Goal: Complete application form

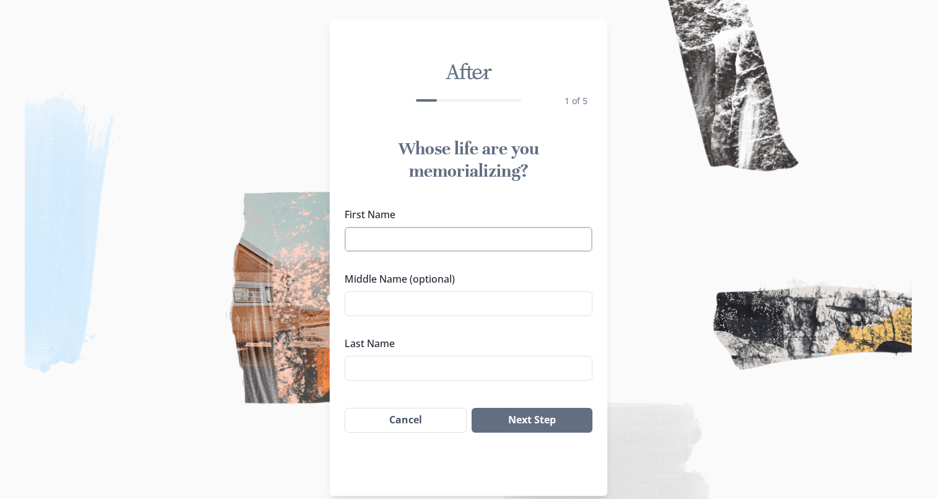
click at [440, 234] on input "First Name" at bounding box center [468, 239] width 248 height 25
type input "[PERSON_NAME]"
click at [387, 301] on input "Middle Name (optional)" at bounding box center [468, 303] width 248 height 25
click at [392, 370] on input "Nwadinogbu" at bounding box center [468, 368] width 248 height 25
click at [418, 367] on input "Nwadinogbu" at bounding box center [468, 368] width 248 height 25
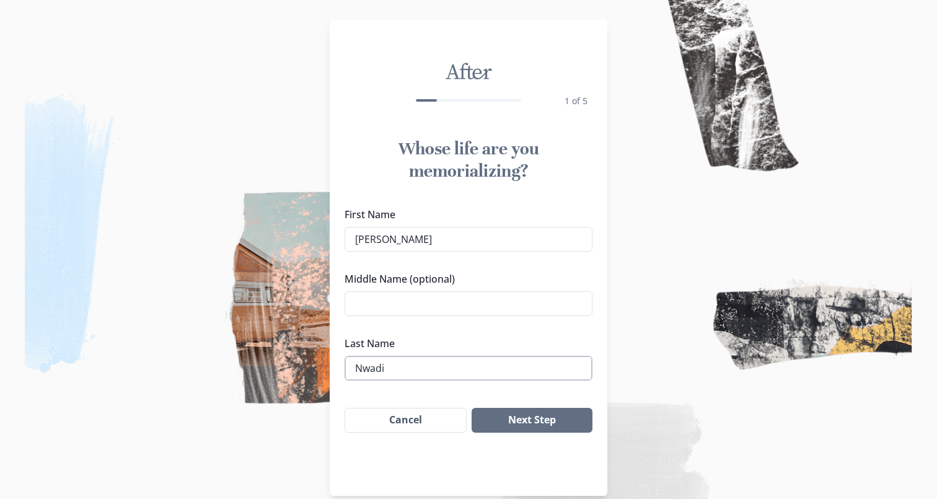
scroll to position [17, 0]
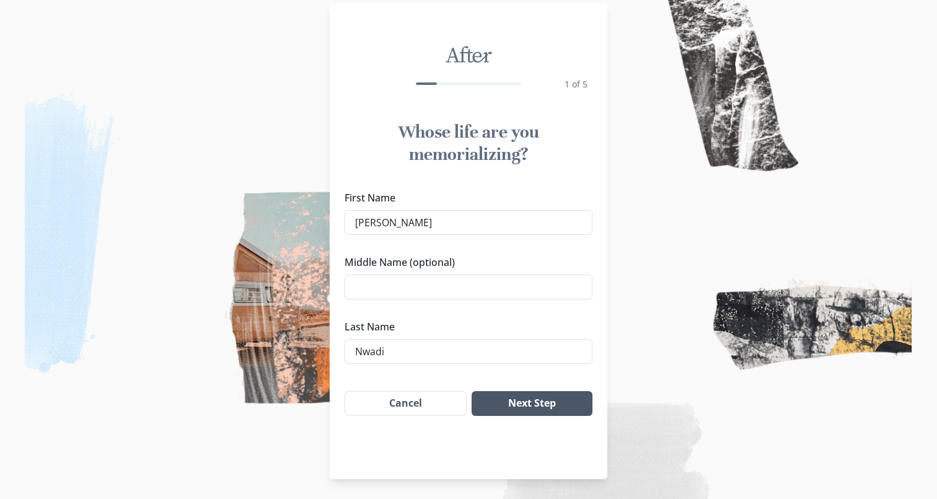
type input "Nwadi"
click at [528, 404] on button "Next Step" at bounding box center [531, 403] width 121 height 25
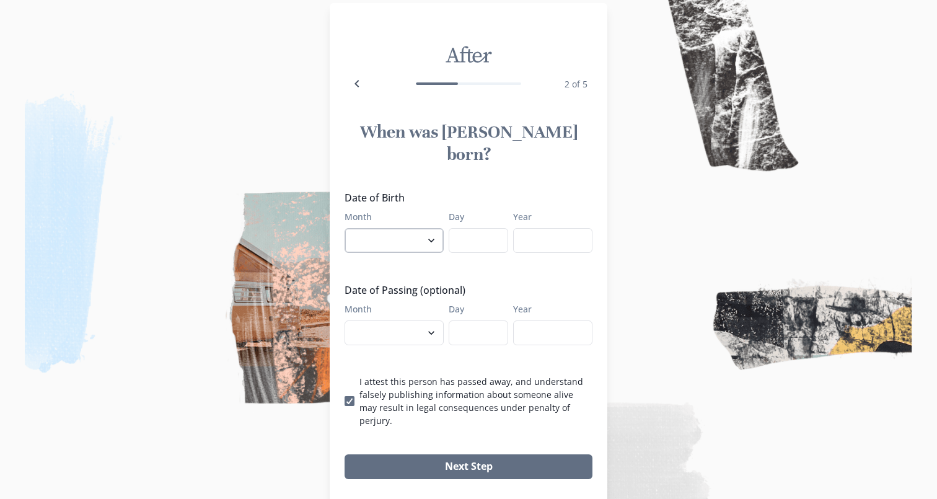
click at [414, 228] on select "January February March April May June July August September October November De…" at bounding box center [393, 240] width 99 height 25
select select "4"
click at [344, 228] on select "January February March April May June July August September October November De…" at bounding box center [393, 240] width 99 height 25
click at [458, 228] on input "Day" at bounding box center [478, 240] width 59 height 25
type input "14"
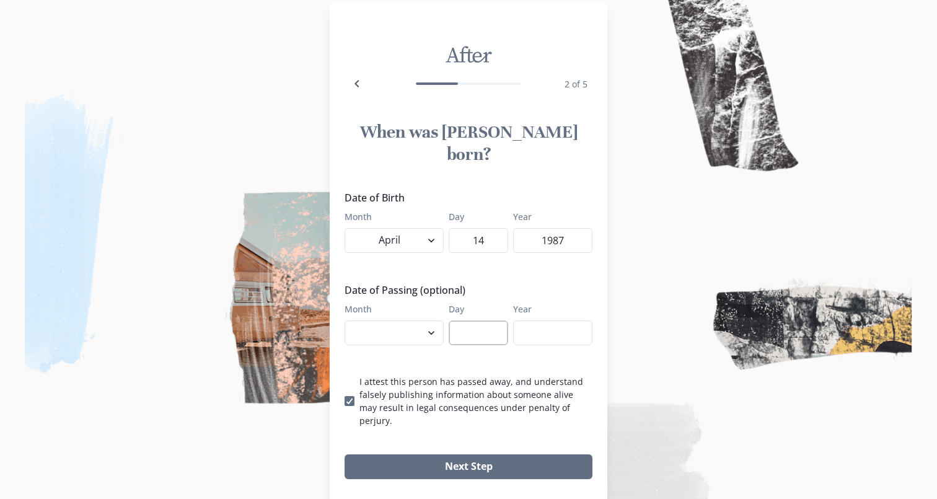
scroll to position [21, 0]
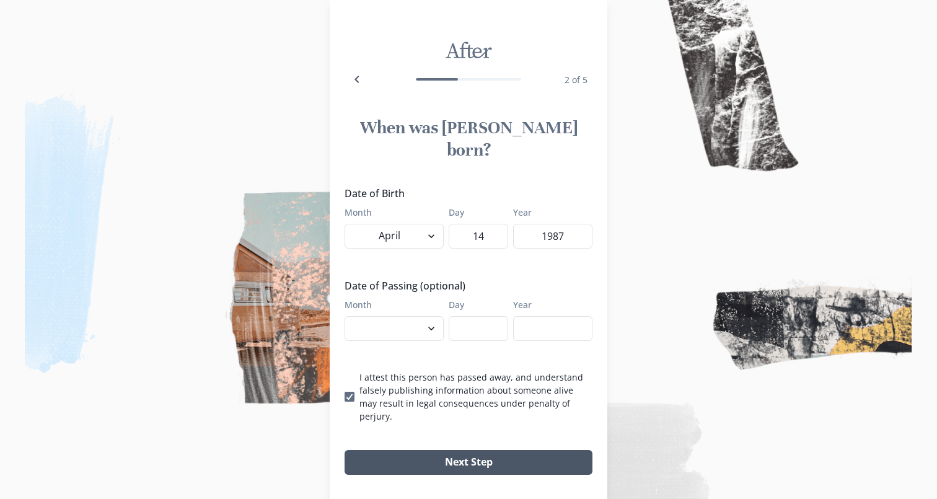
type input "1987"
click at [469, 450] on button "Next Step" at bounding box center [468, 462] width 248 height 25
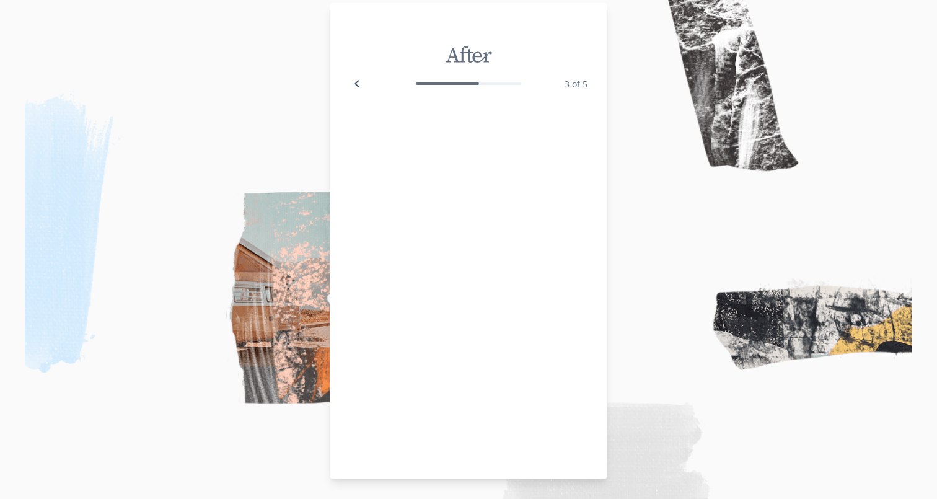
scroll to position [17, 0]
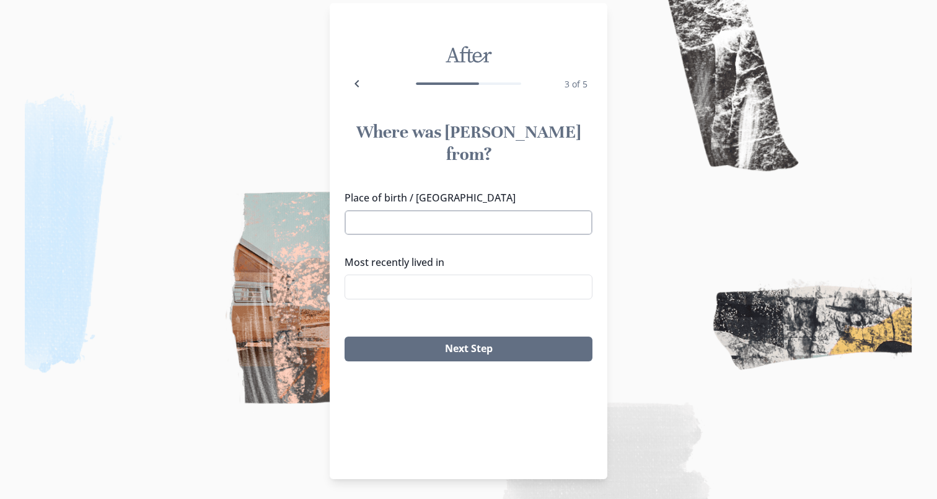
click at [432, 210] on input "Place of birth / [GEOGRAPHIC_DATA]" at bounding box center [468, 222] width 248 height 25
click at [419, 219] on li "[GEOGRAPHIC_DATA], [GEOGRAPHIC_DATA]" at bounding box center [469, 222] width 236 height 19
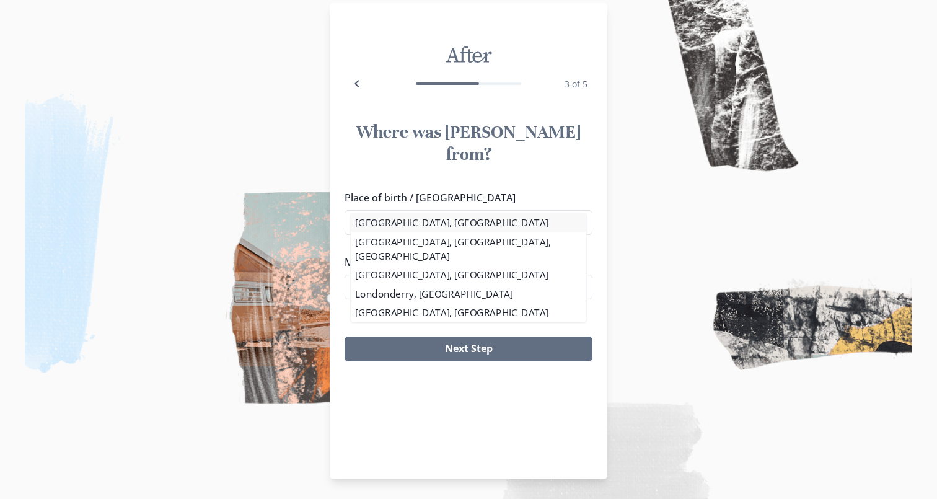
type input "[GEOGRAPHIC_DATA], [GEOGRAPHIC_DATA]"
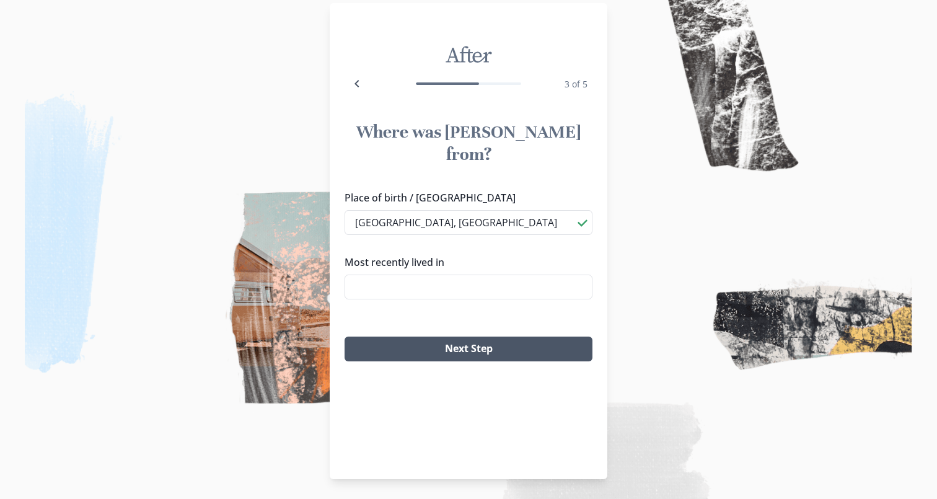
click at [442, 336] on button "Next Step" at bounding box center [468, 348] width 248 height 25
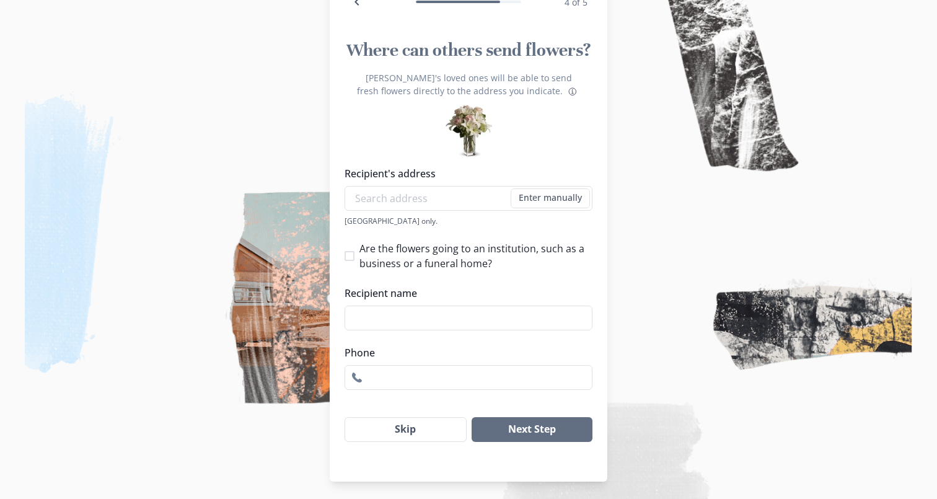
scroll to position [101, 0]
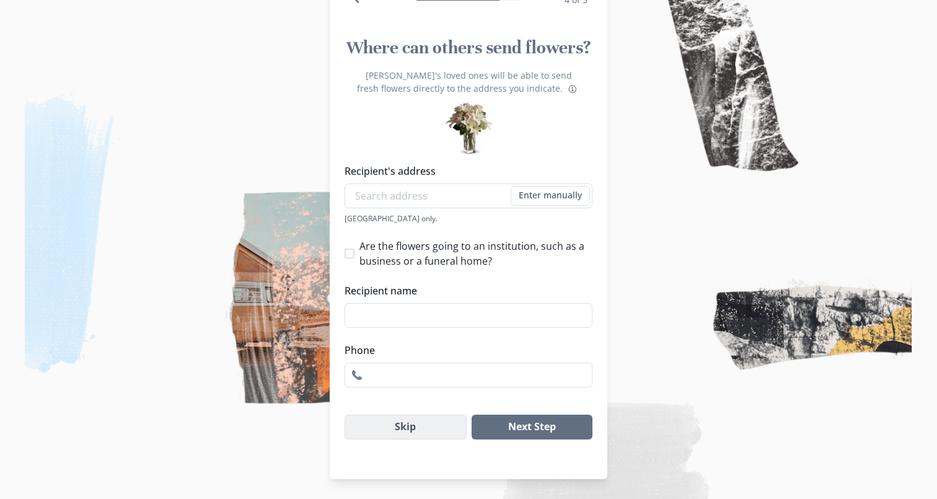
click at [436, 427] on button "Skip" at bounding box center [405, 426] width 122 height 25
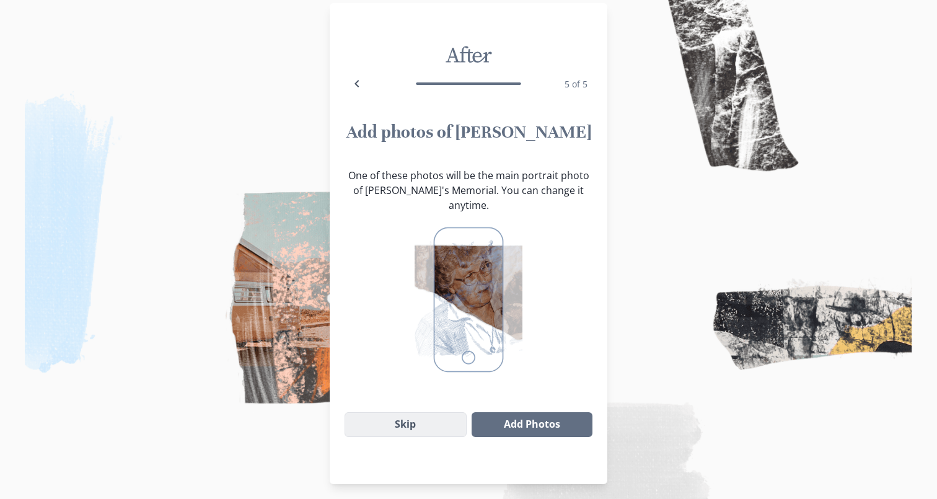
click at [426, 416] on button "Skip" at bounding box center [405, 424] width 122 height 25
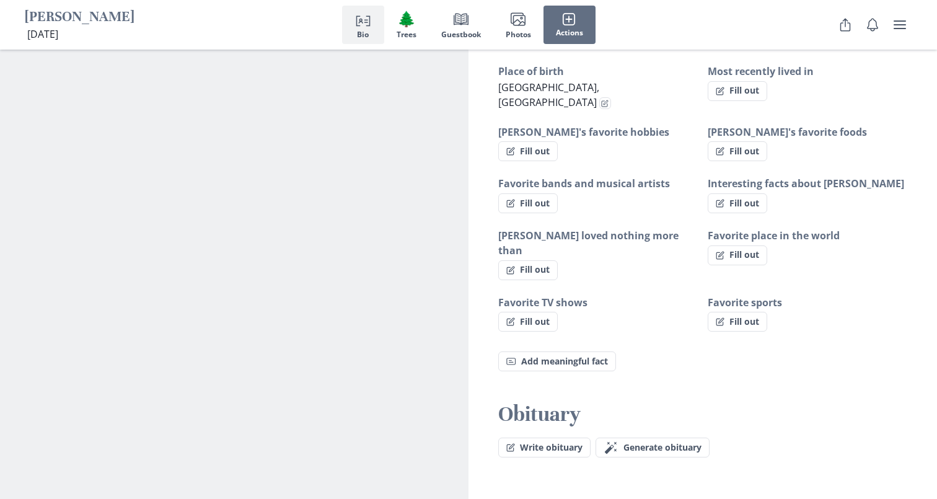
scroll to position [737, 0]
